Goal: Find specific page/section: Find specific page/section

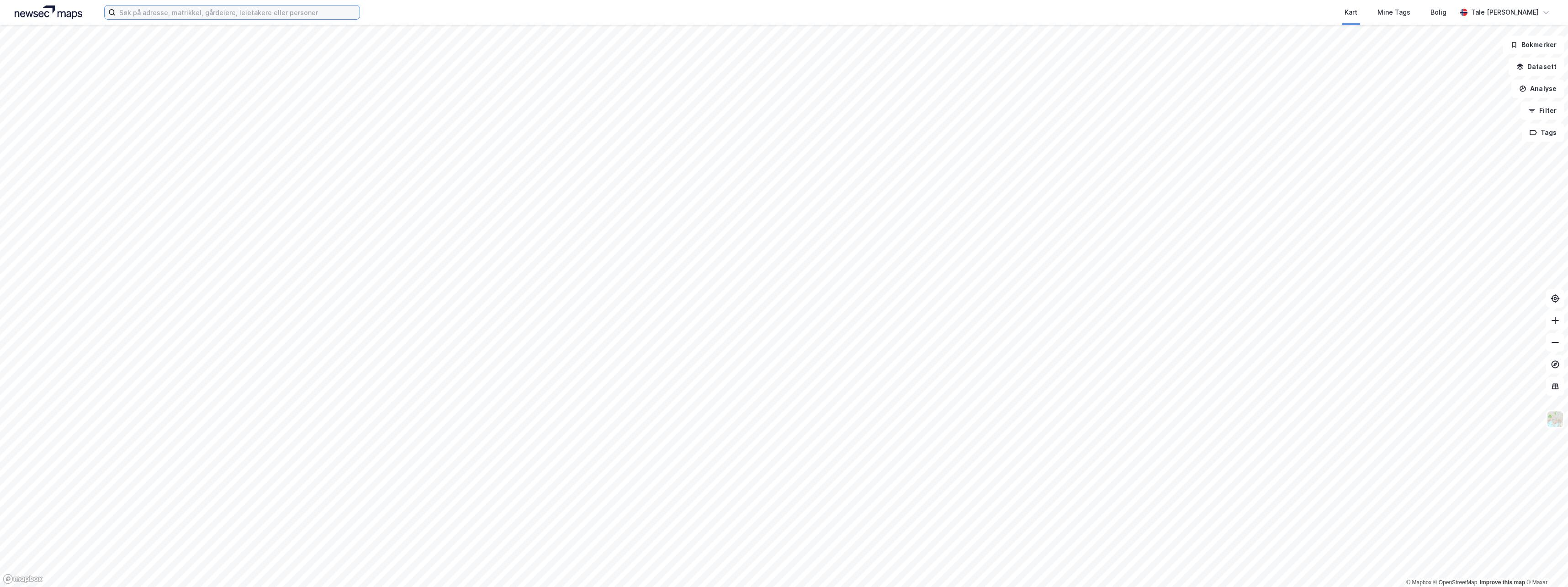
click at [206, 14] on input at bounding box center [238, 12] width 244 height 14
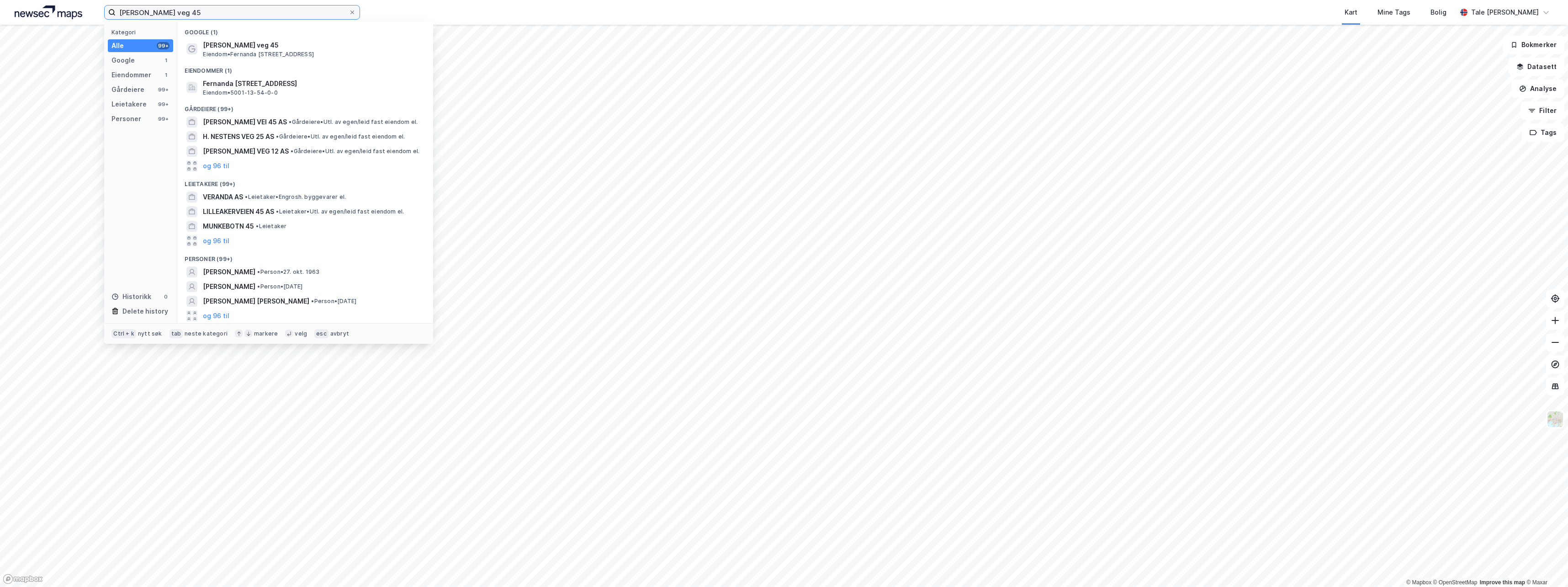
type input "[PERSON_NAME] veg 45"
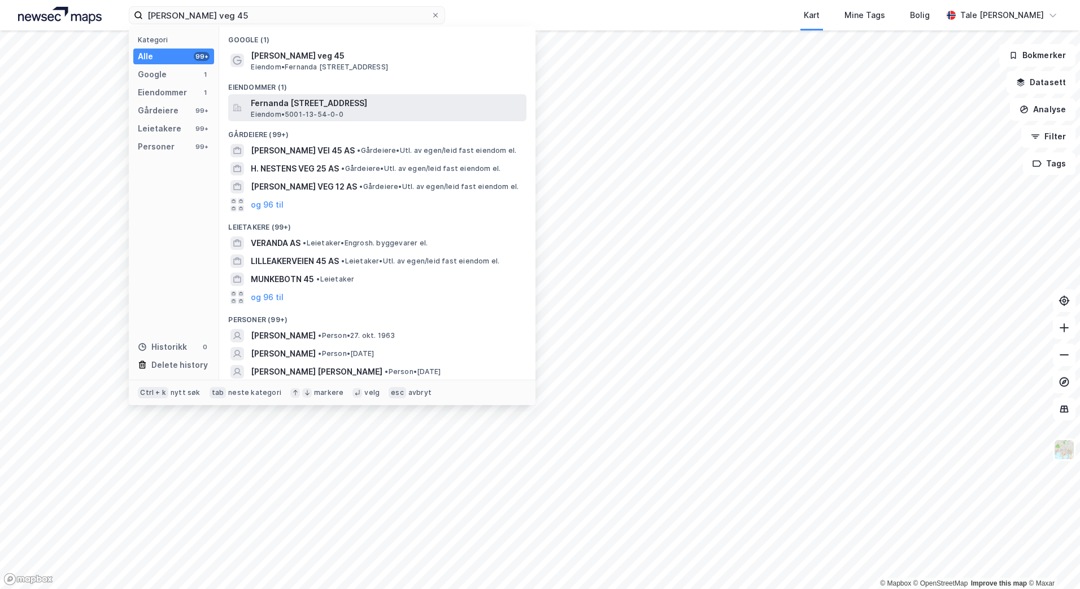
click at [370, 113] on div "Fernanda [STREET_ADDRESS] Eiendom • 5001-13-54-0-0" at bounding box center [387, 108] width 273 height 23
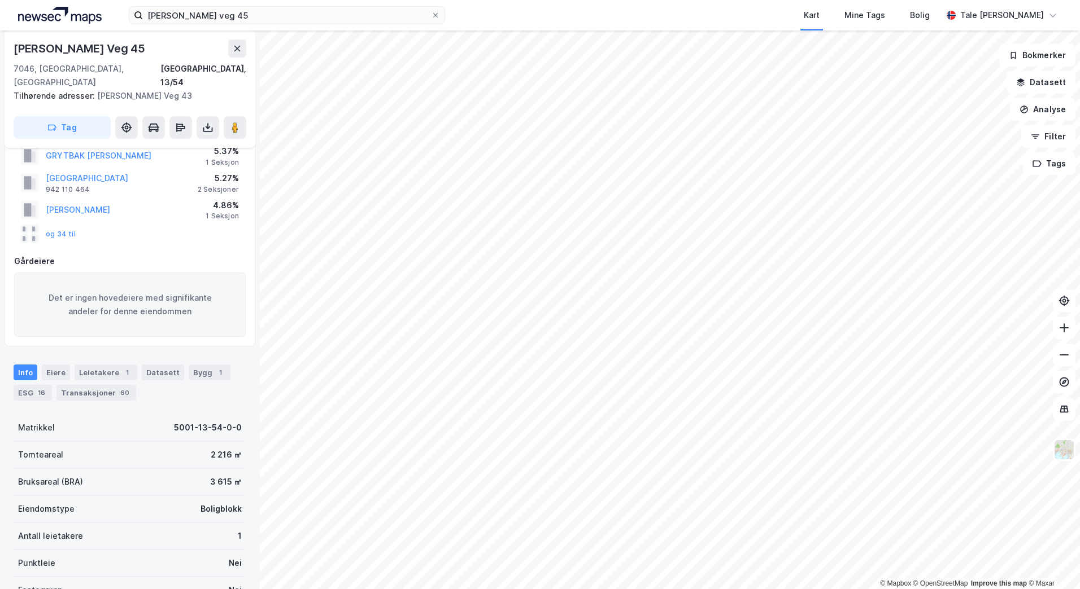
scroll to position [56, 0]
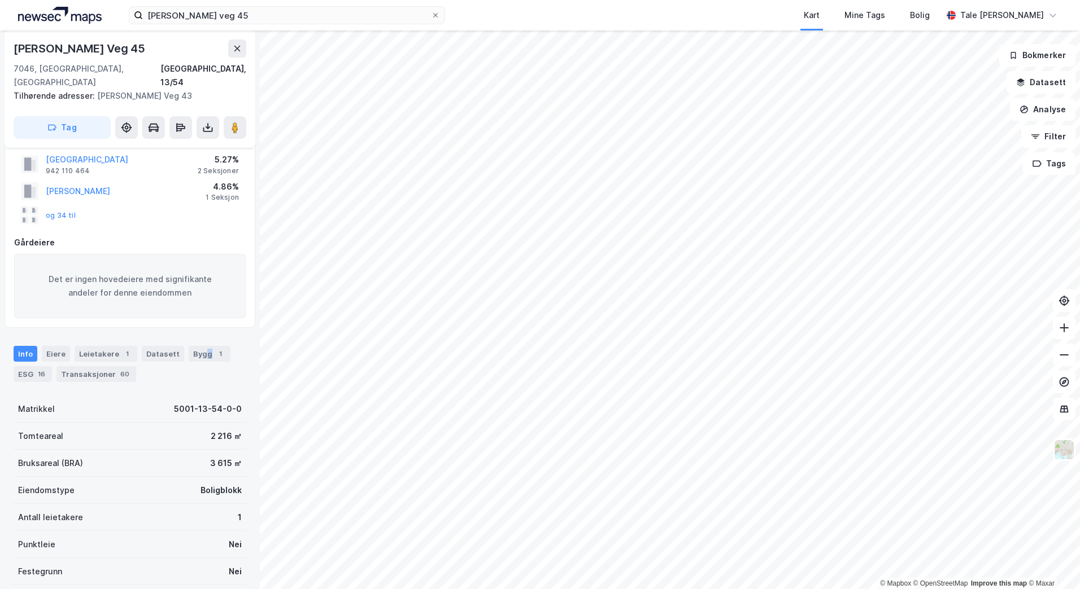
click at [202, 346] on div "Bygg 1" at bounding box center [210, 354] width 42 height 16
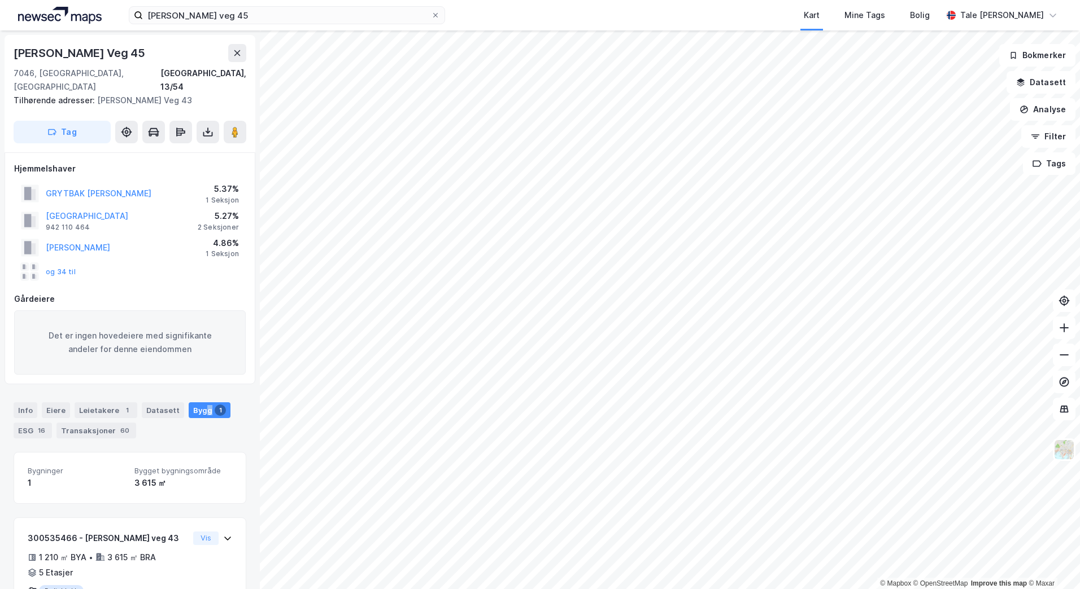
drag, startPoint x: 149, startPoint y: 53, endPoint x: 10, endPoint y: 42, distance: 139.9
click at [10, 42] on div "Fernanda [STREET_ADDRESS] Tilhørende adresser: Fernanda [STREET_ADDRESS] Tag" at bounding box center [130, 93] width 251 height 117
copy div "[PERSON_NAME] Veg 45"
click at [124, 405] on div "1" at bounding box center [126, 410] width 11 height 11
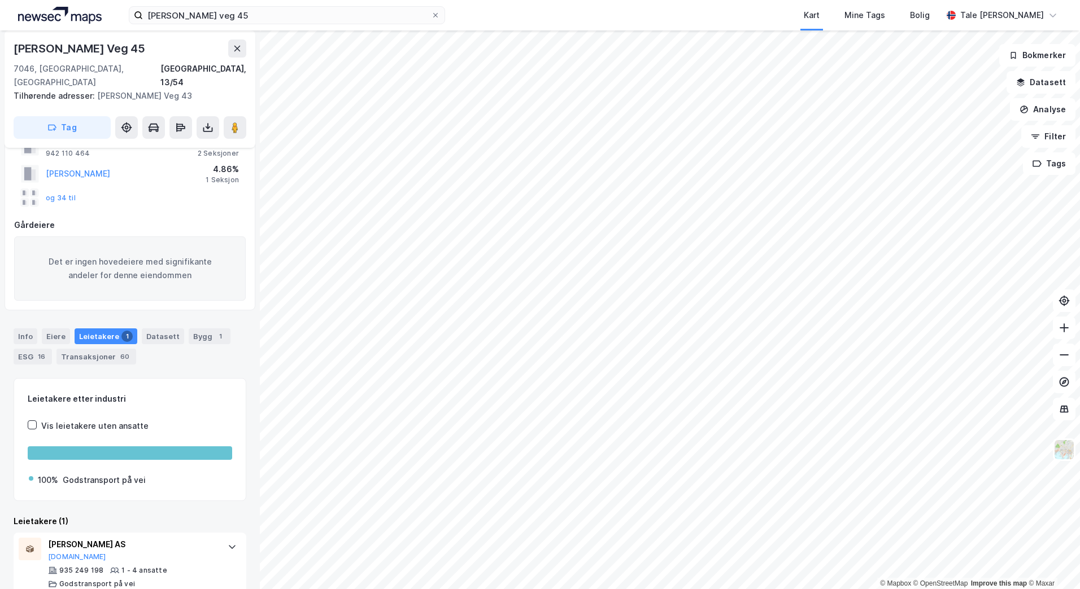
scroll to position [78, 0]
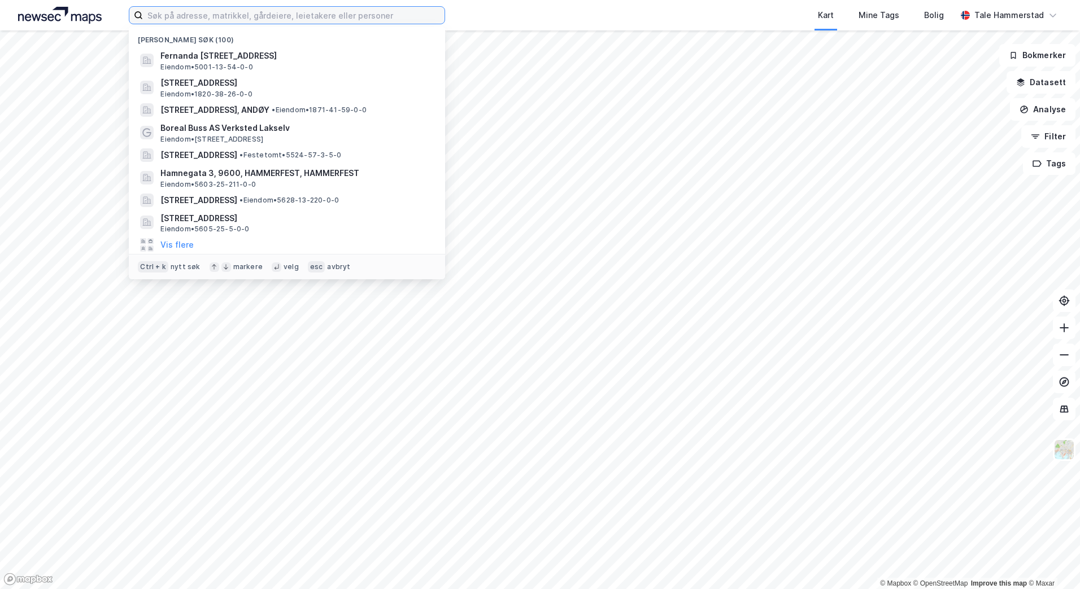
click at [279, 18] on input at bounding box center [294, 15] width 302 height 17
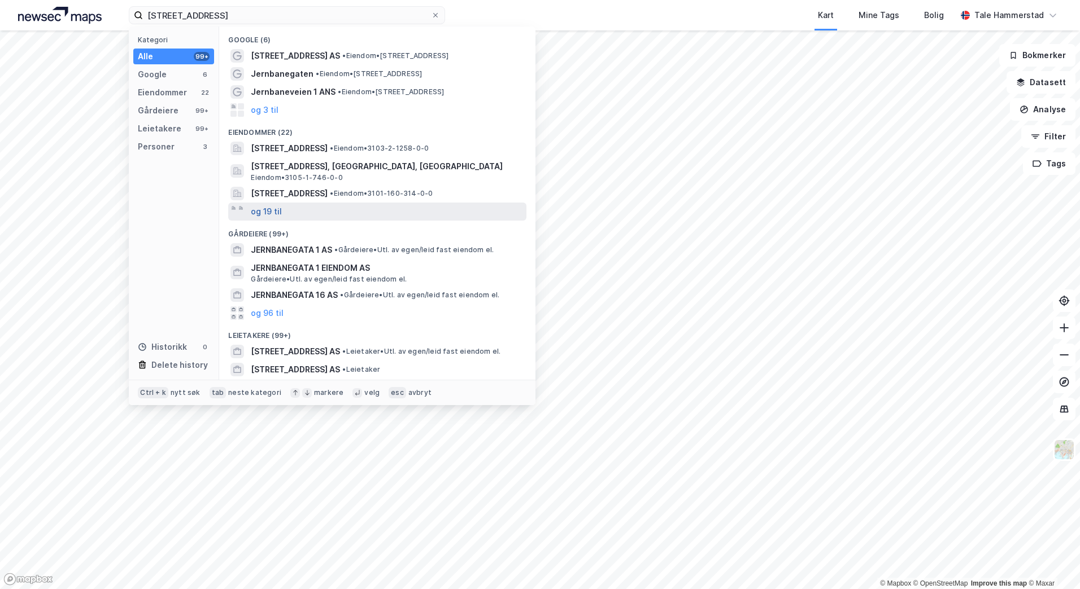
click at [257, 211] on button "og 19 til" at bounding box center [266, 212] width 31 height 14
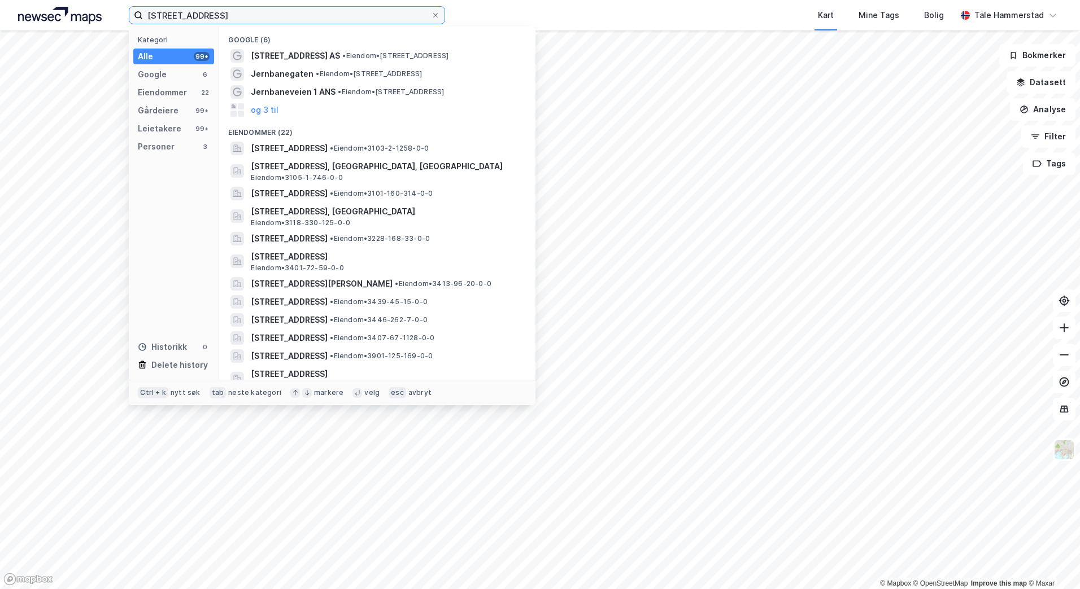
click at [289, 19] on input "jernbanegata 1" at bounding box center [287, 15] width 288 height 17
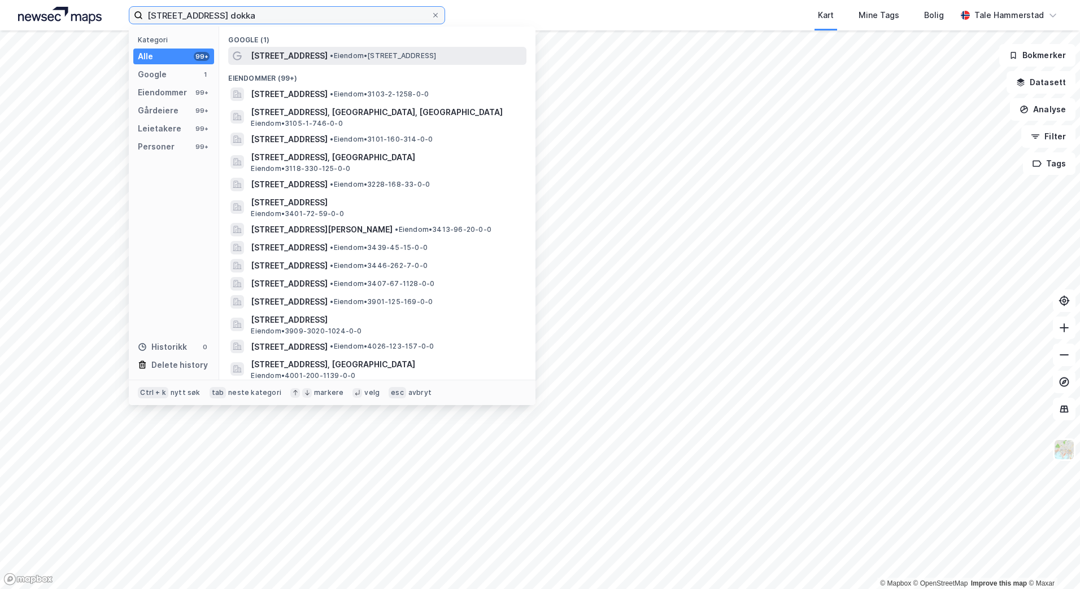
type input "jernbanegata 1 dokka"
click at [350, 56] on span "• Eiendom • Jernbanegata 1, 2870 Dokka" at bounding box center [383, 55] width 106 height 9
